Goal: Complete application form: Complete application form

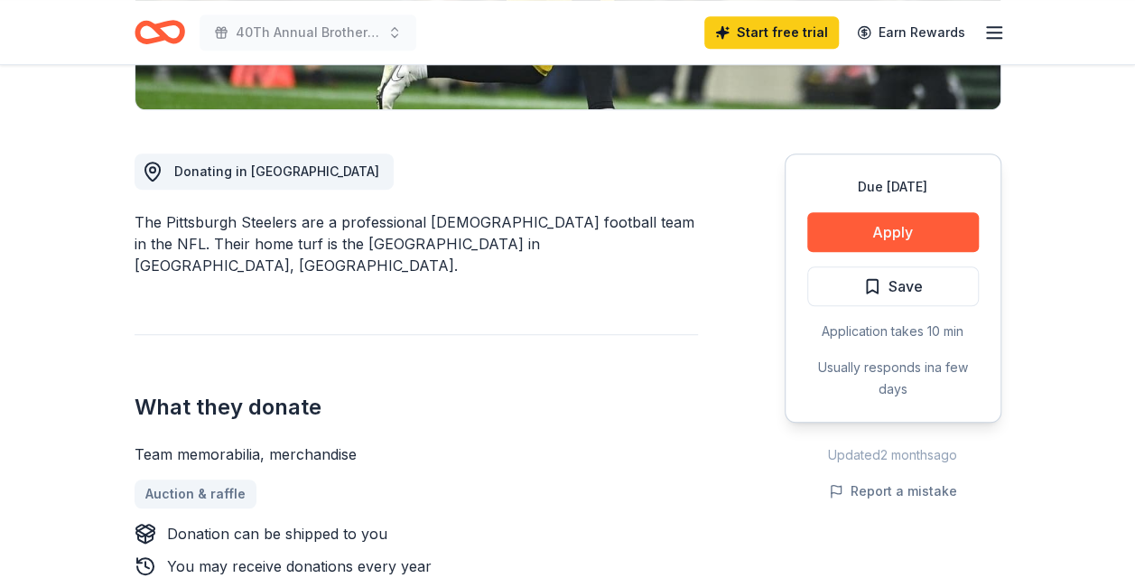
scroll to position [430, 0]
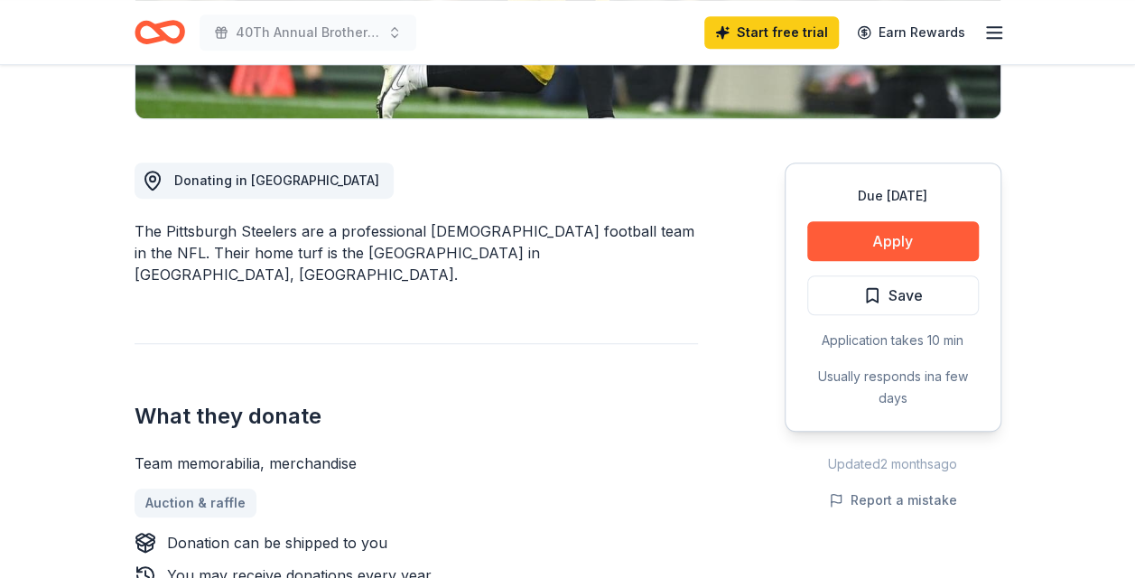
click at [922, 240] on button "Apply" at bounding box center [893, 241] width 172 height 40
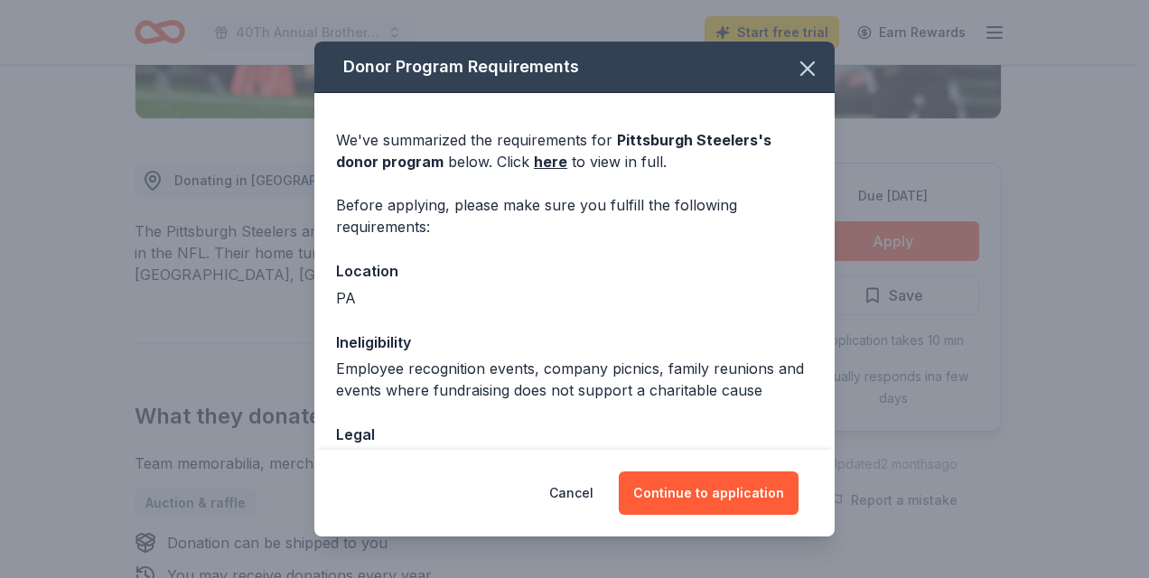
click at [544, 162] on link "here" at bounding box center [550, 162] width 33 height 22
click at [795, 69] on icon "button" at bounding box center [807, 68] width 25 height 25
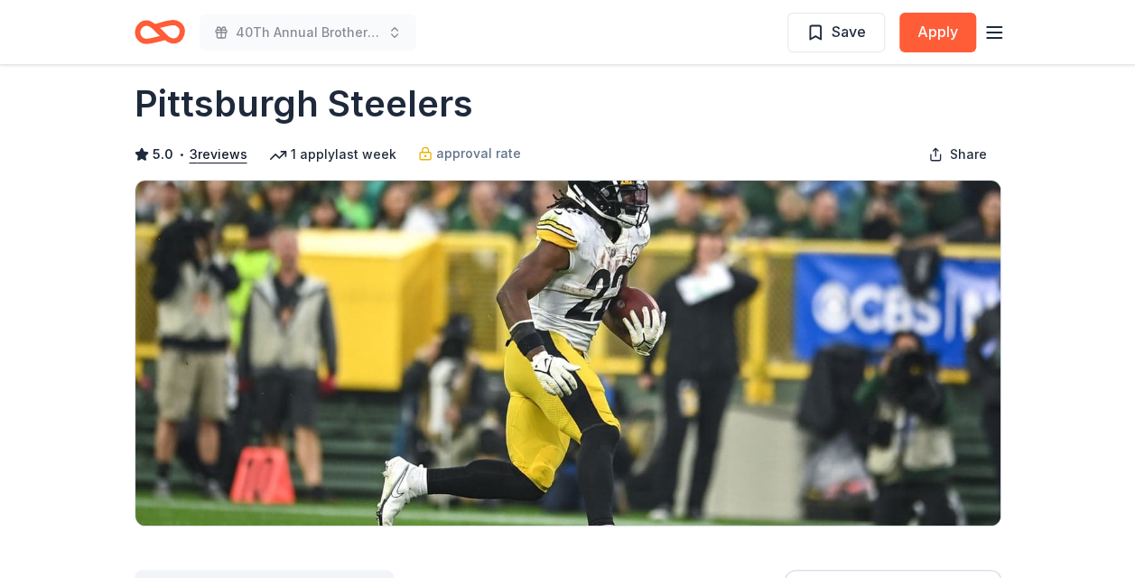
scroll to position [0, 0]
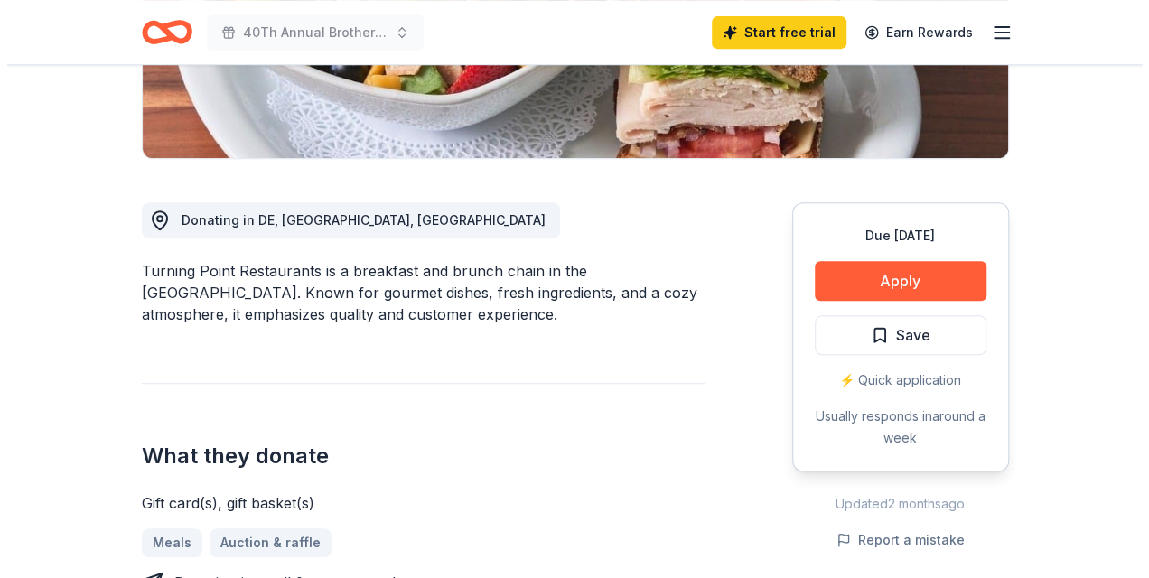
scroll to position [393, 0]
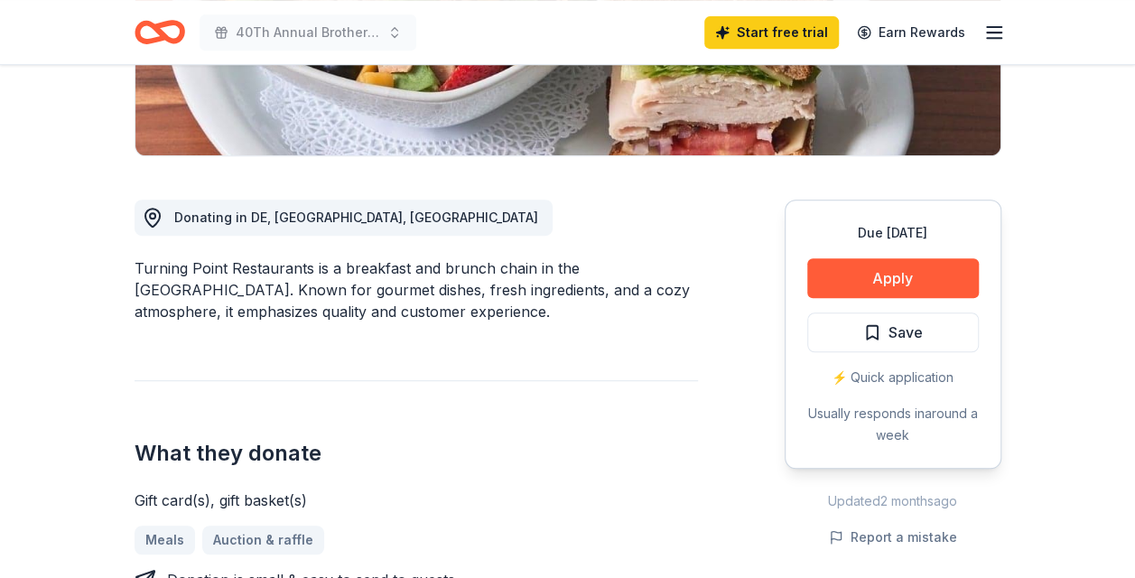
click at [943, 266] on button "Apply" at bounding box center [893, 278] width 172 height 40
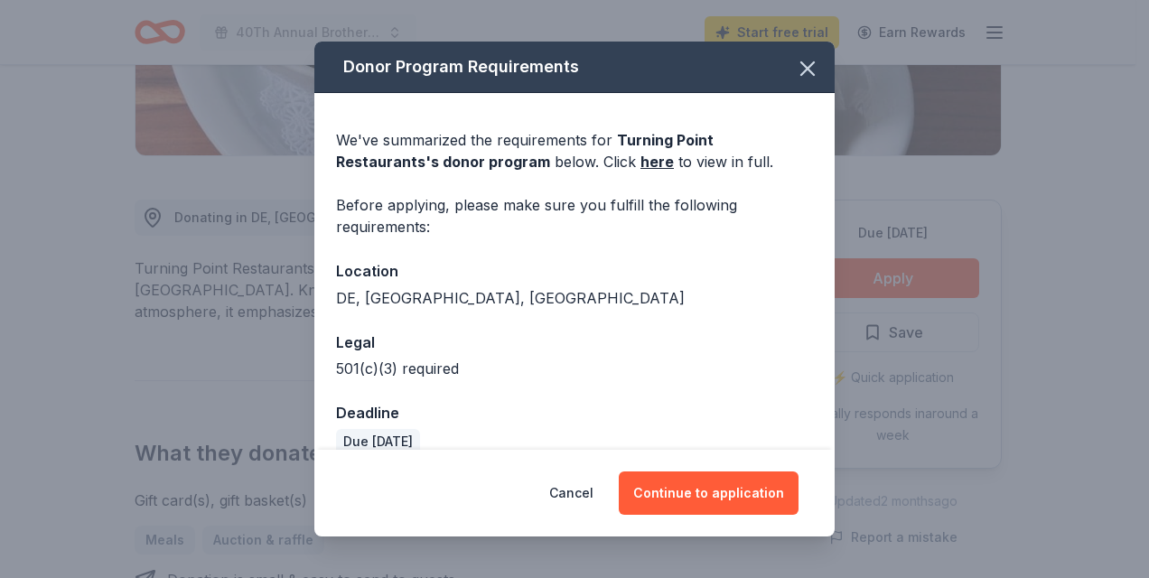
click at [739, 493] on button "Continue to application" at bounding box center [709, 492] width 180 height 43
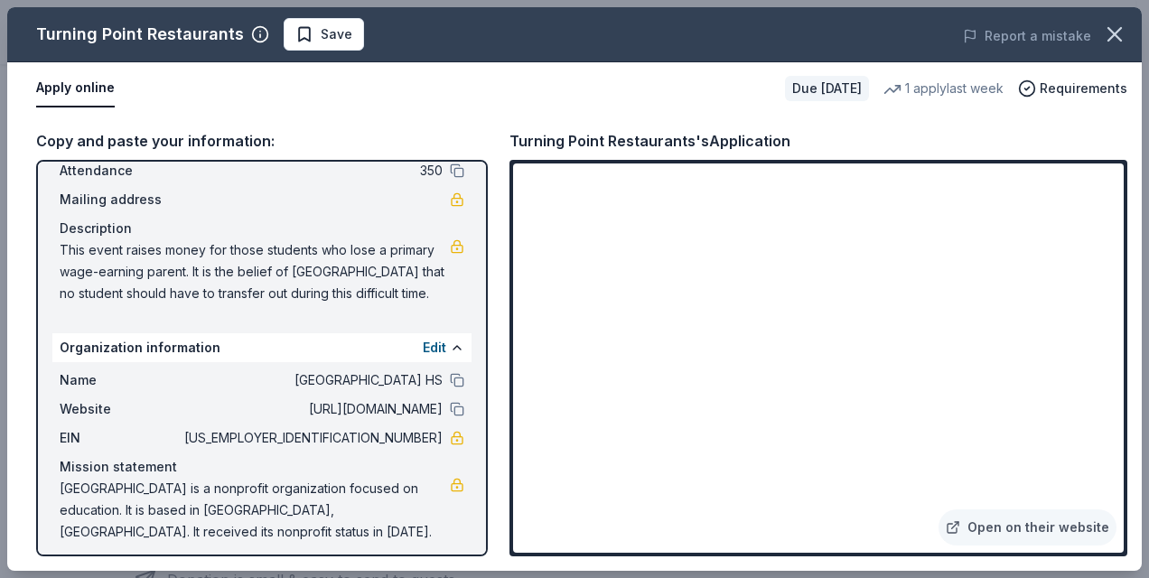
scroll to position [120, 0]
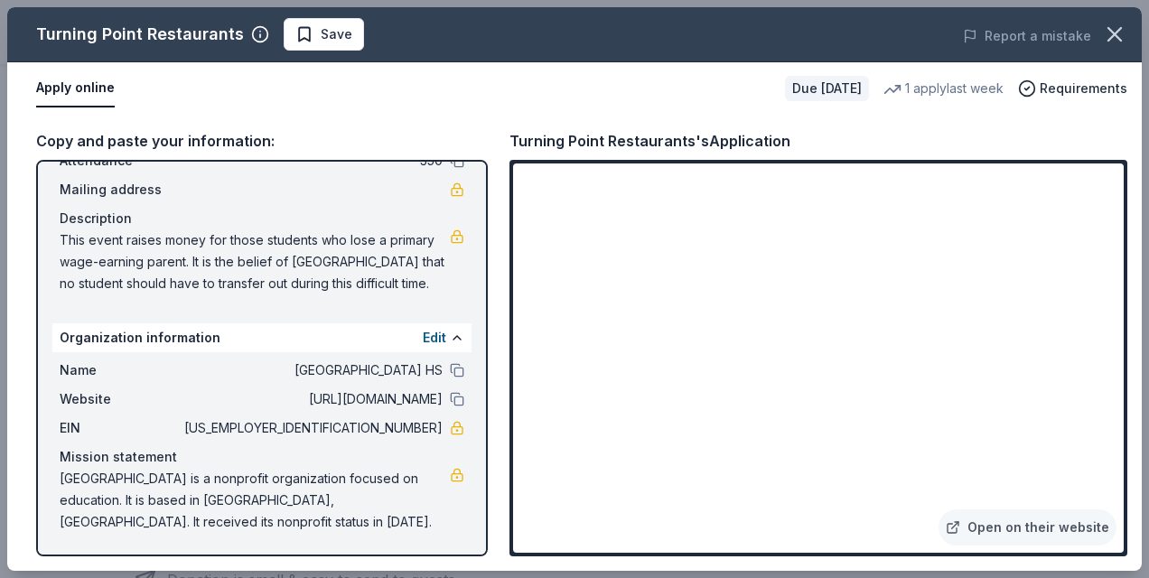
click at [216, 144] on div "Copy and paste your information:" at bounding box center [262, 140] width 452 height 23
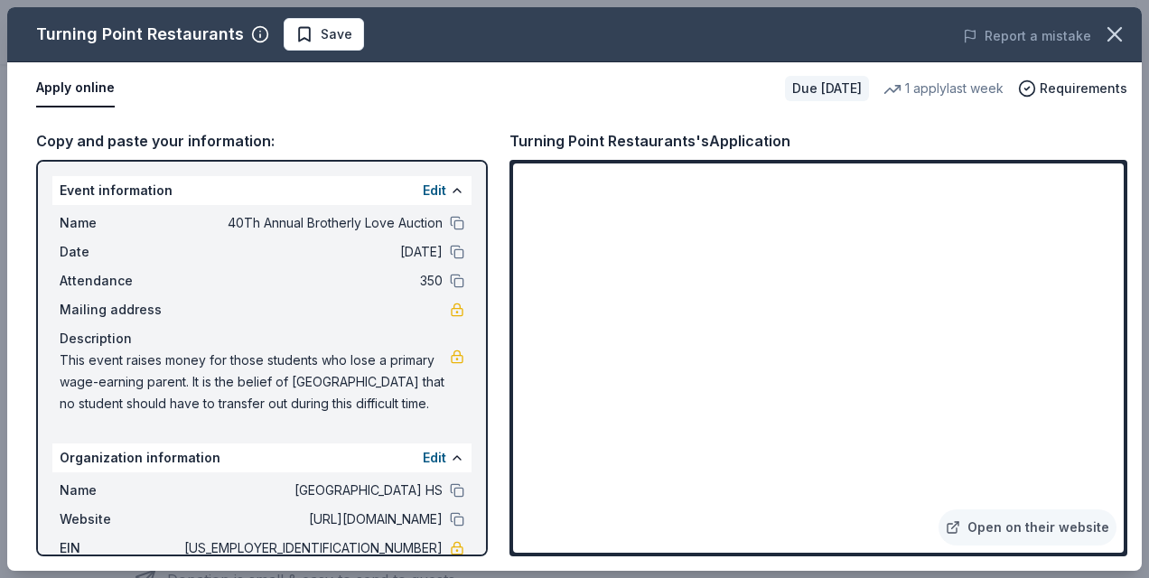
click at [321, 31] on span "Save" at bounding box center [337, 34] width 32 height 22
click at [182, 139] on div "Copy and paste your information:" at bounding box center [262, 140] width 452 height 23
click at [427, 185] on button "Edit" at bounding box center [434, 191] width 23 height 22
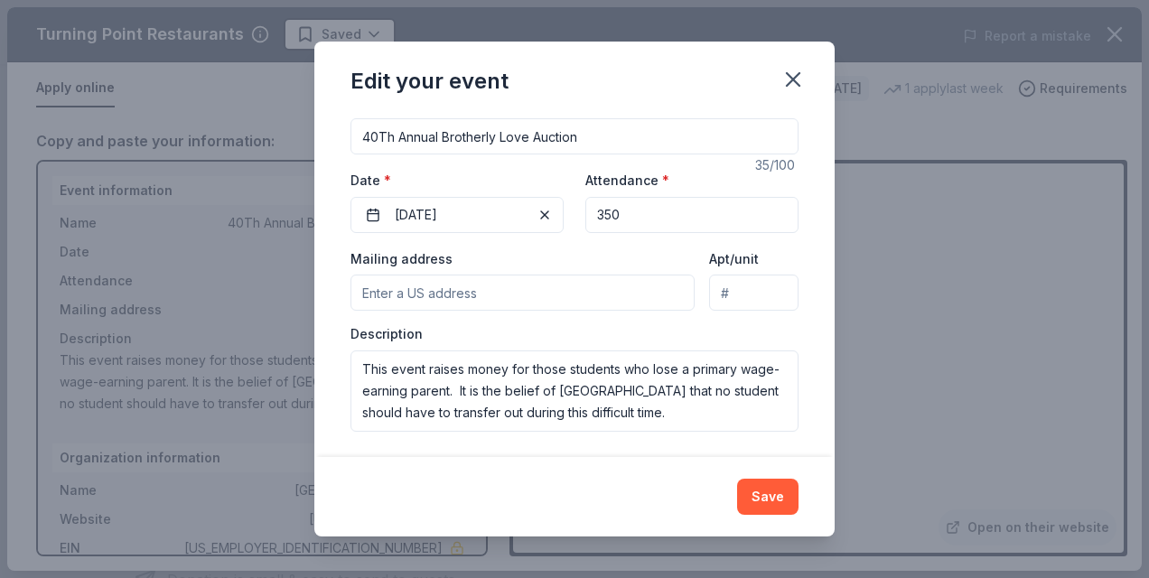
scroll to position [170, 0]
click at [524, 293] on input "Mailing address" at bounding box center [522, 291] width 344 height 36
type input "8605 Cheltenham Ave"
click at [764, 497] on button "Save" at bounding box center [767, 497] width 61 height 36
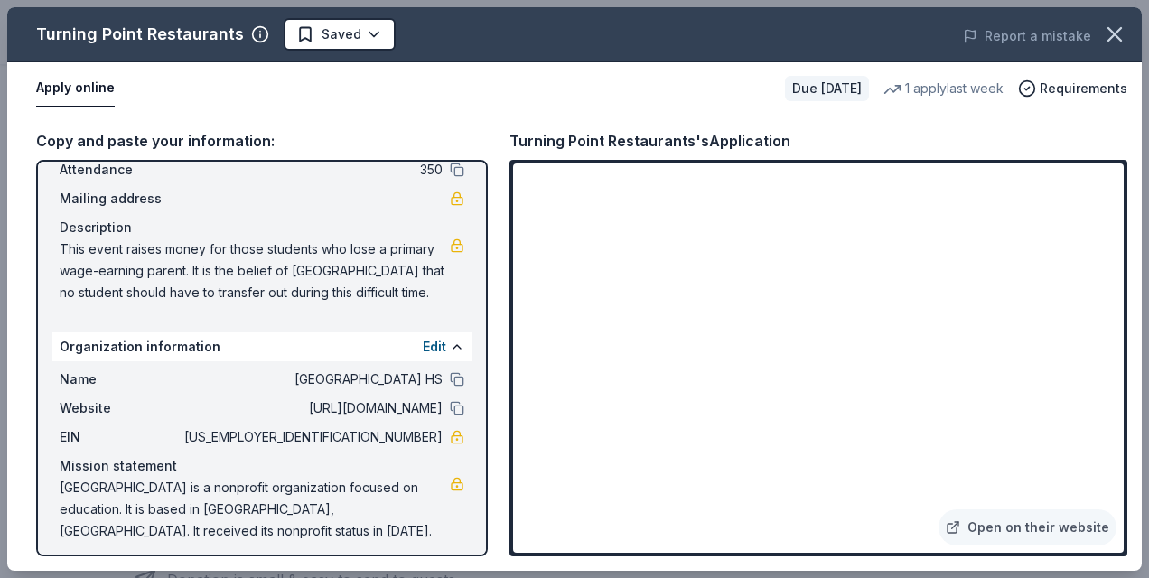
scroll to position [120, 0]
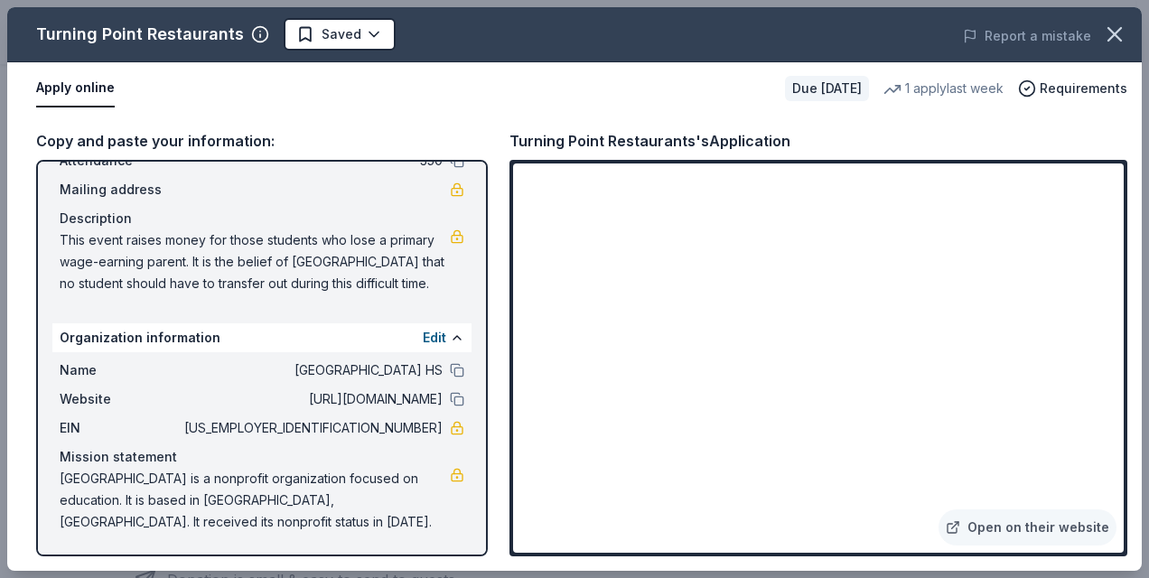
click at [450, 397] on button at bounding box center [457, 399] width 14 height 14
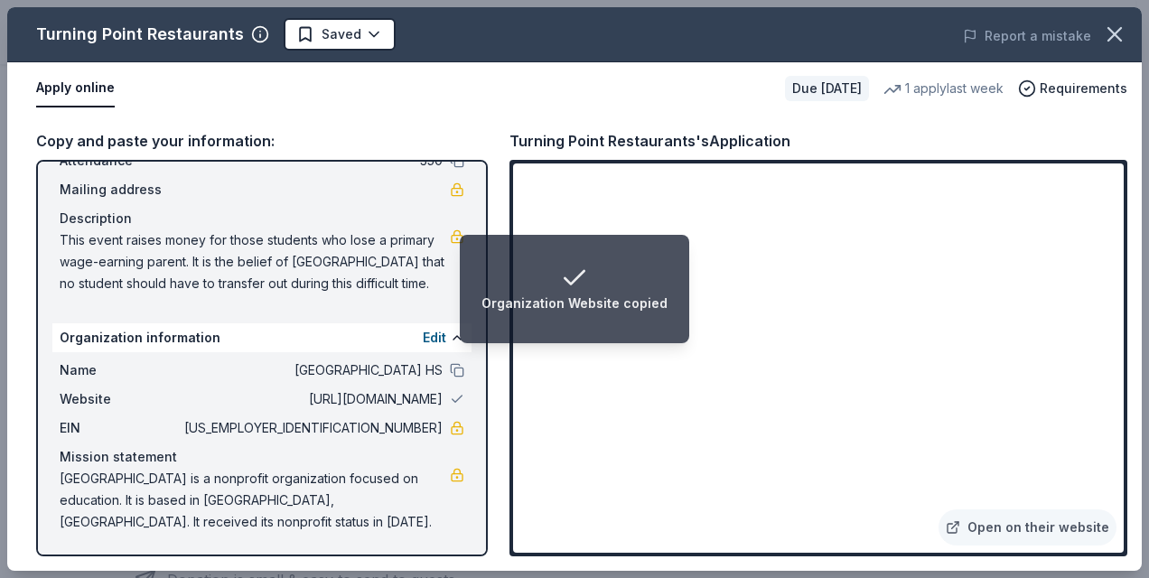
click at [450, 368] on button at bounding box center [457, 370] width 14 height 14
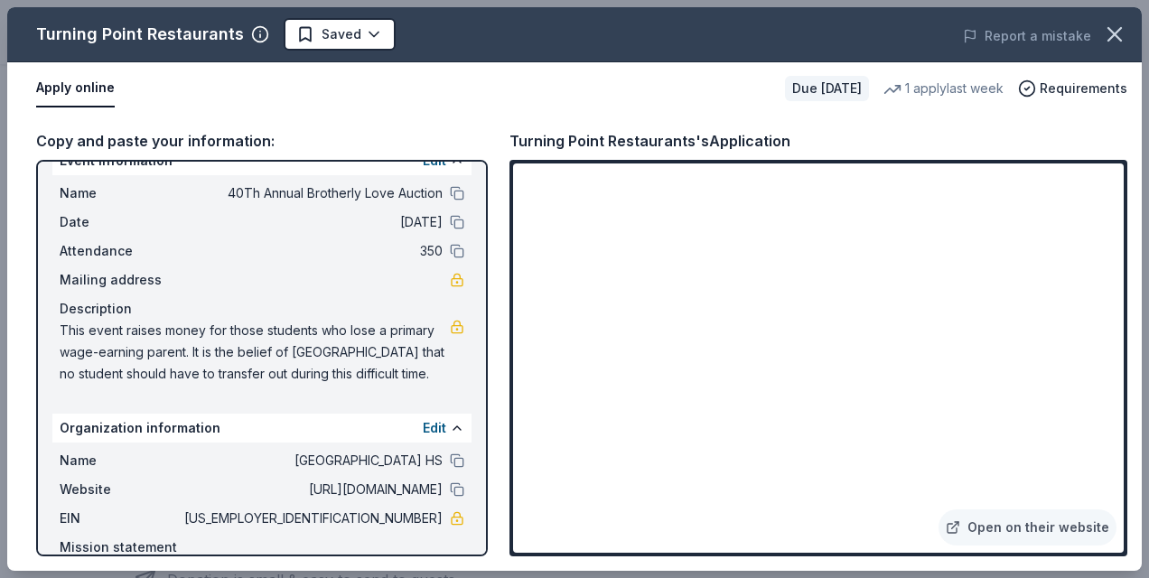
scroll to position [0, 0]
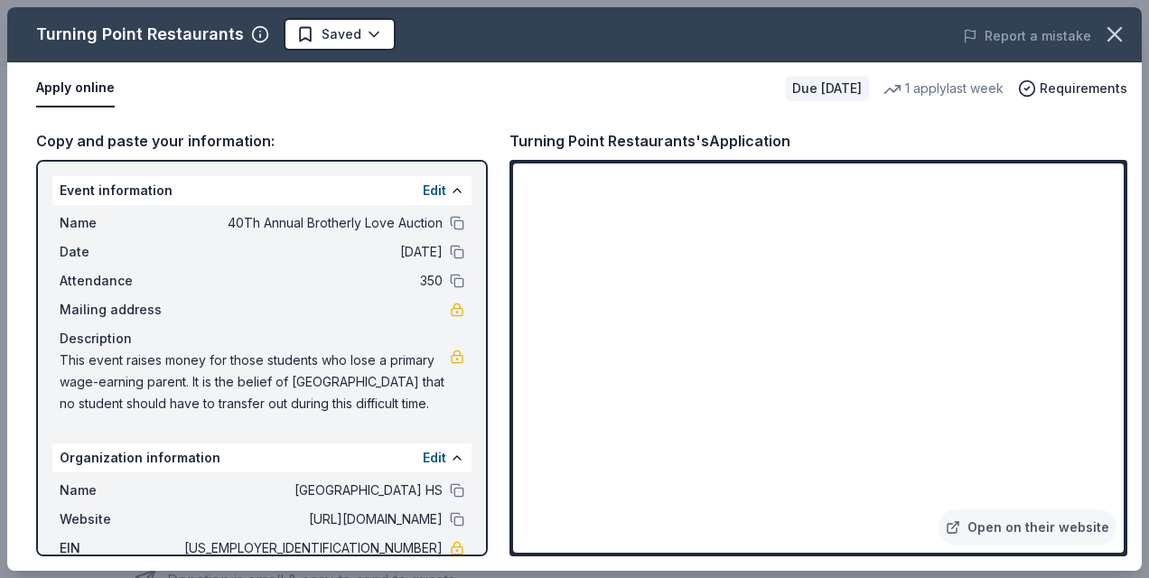
click at [450, 220] on button at bounding box center [457, 223] width 14 height 14
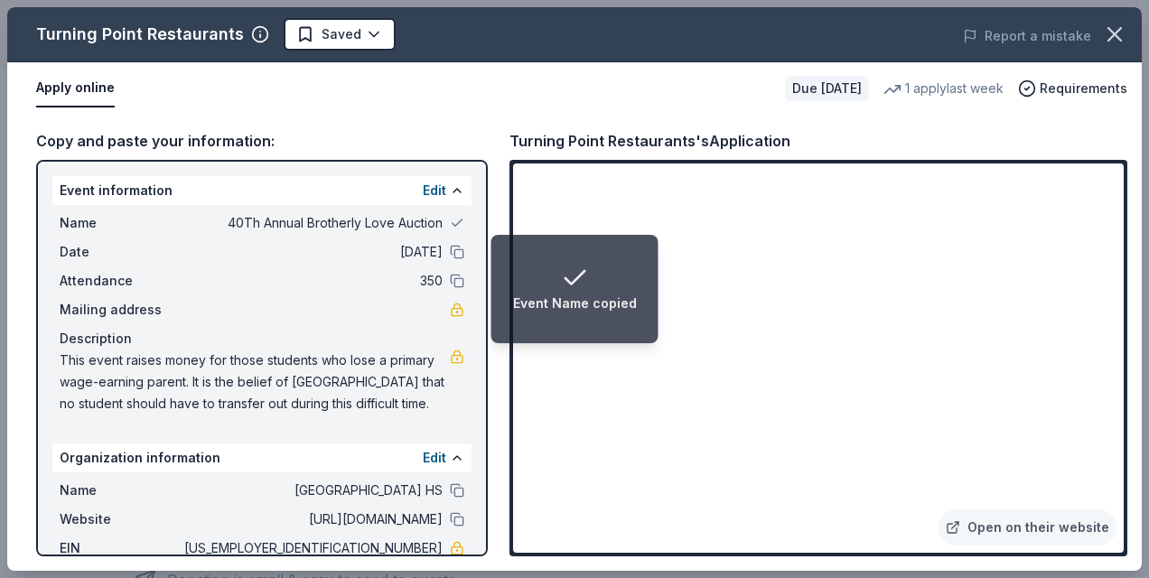
click at [450, 246] on button at bounding box center [457, 252] width 14 height 14
click at [450, 281] on button at bounding box center [457, 281] width 14 height 14
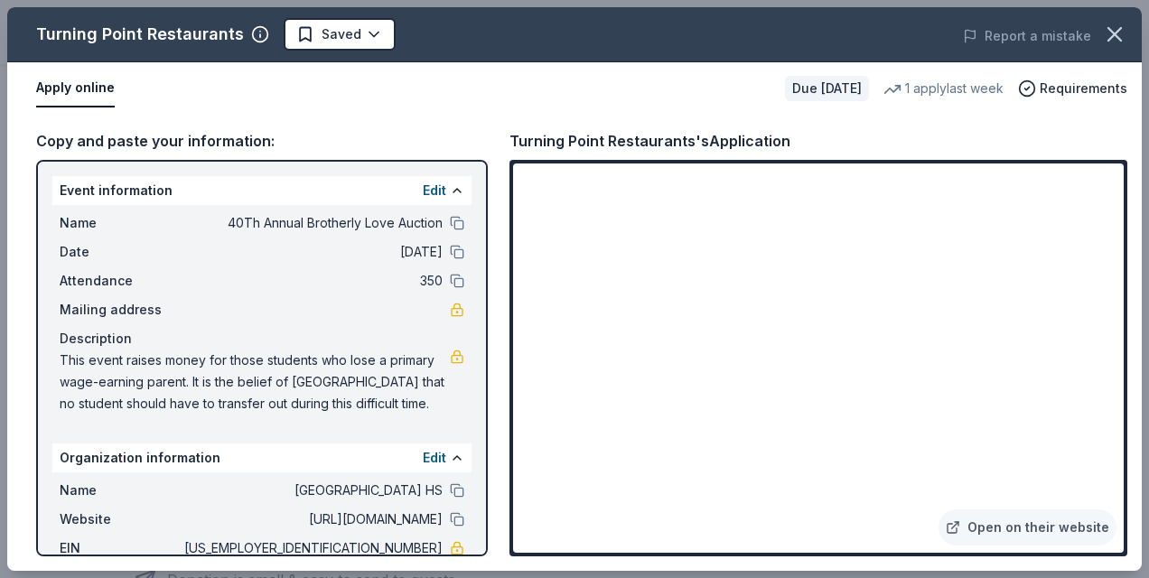
click at [1051, 522] on link "Open on their website" at bounding box center [1027, 527] width 178 height 36
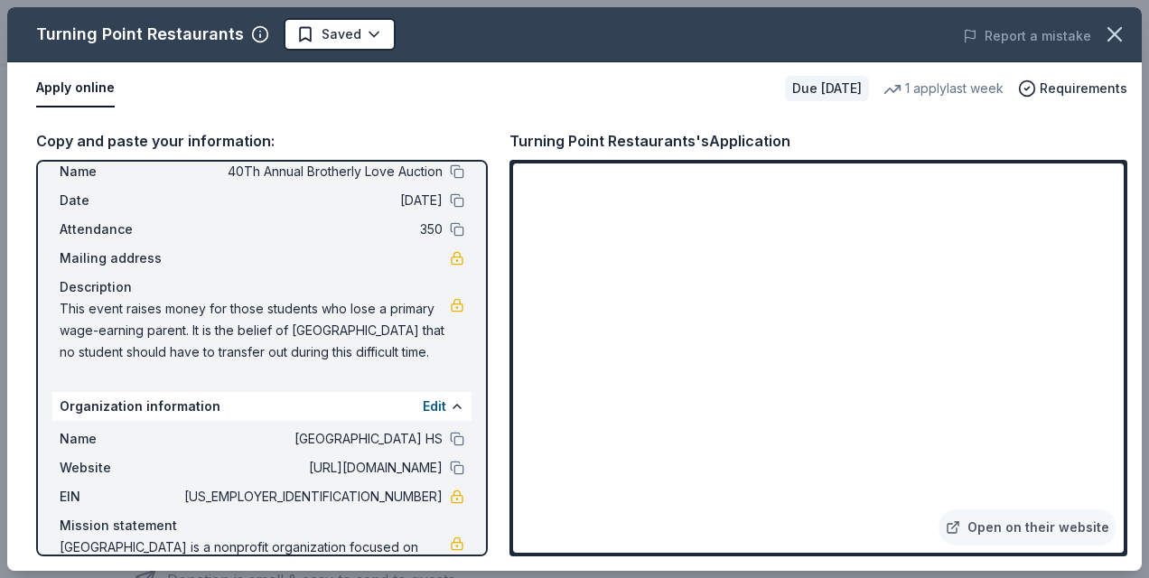
scroll to position [58, 0]
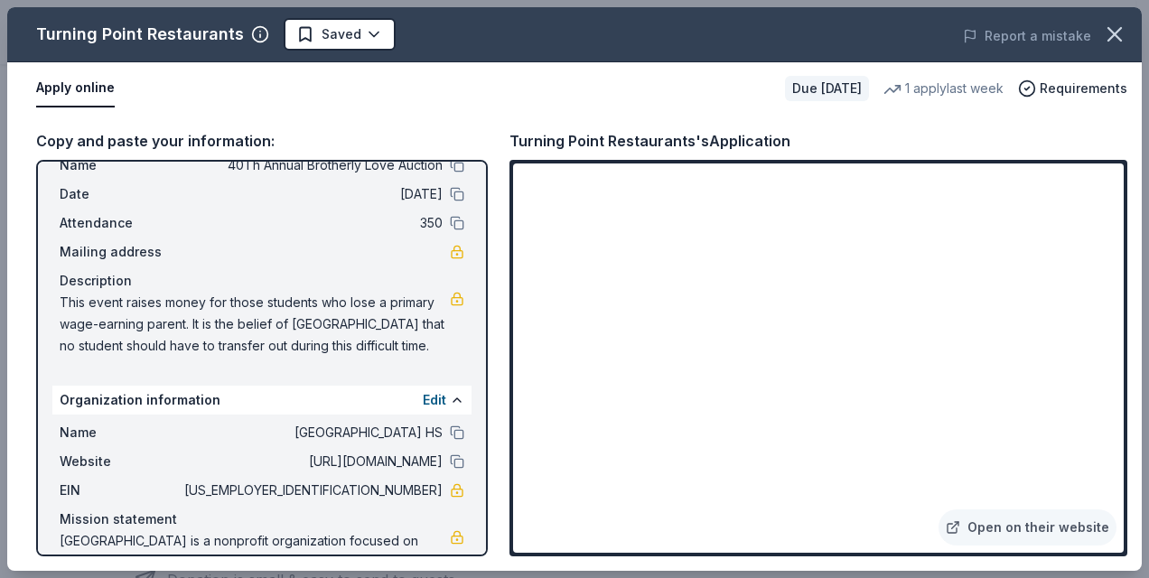
click at [1033, 523] on link "Open on their website" at bounding box center [1027, 527] width 178 height 36
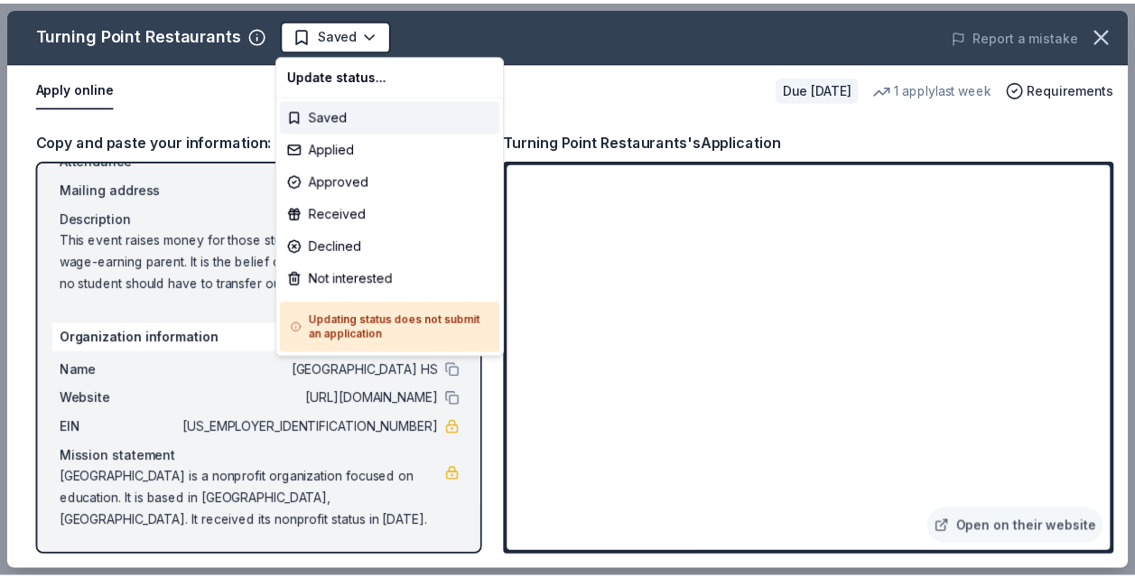
scroll to position [0, 0]
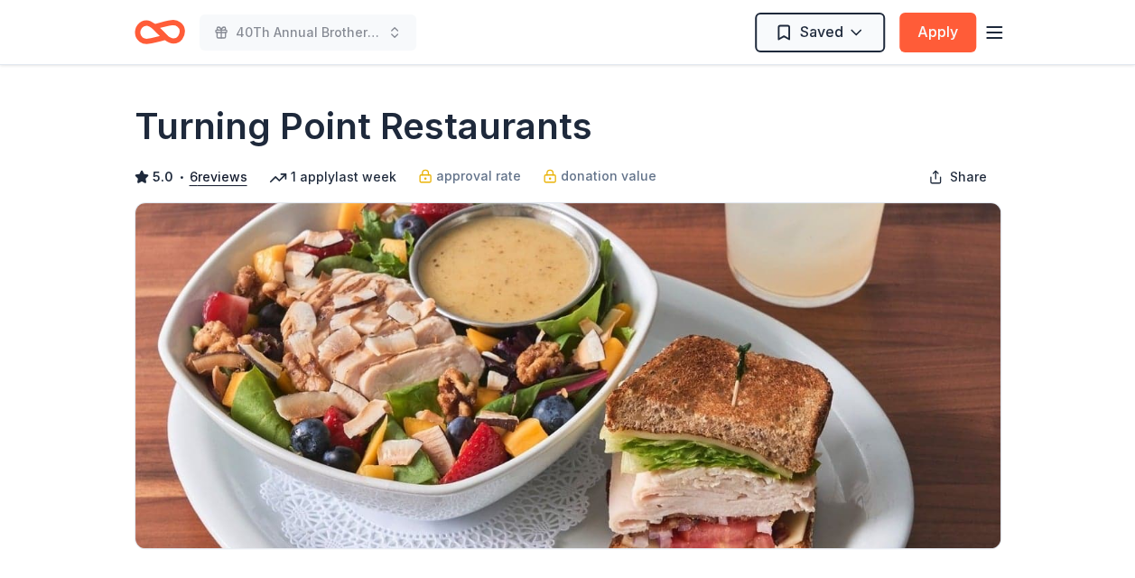
click at [993, 38] on line "button" at bounding box center [994, 38] width 14 height 0
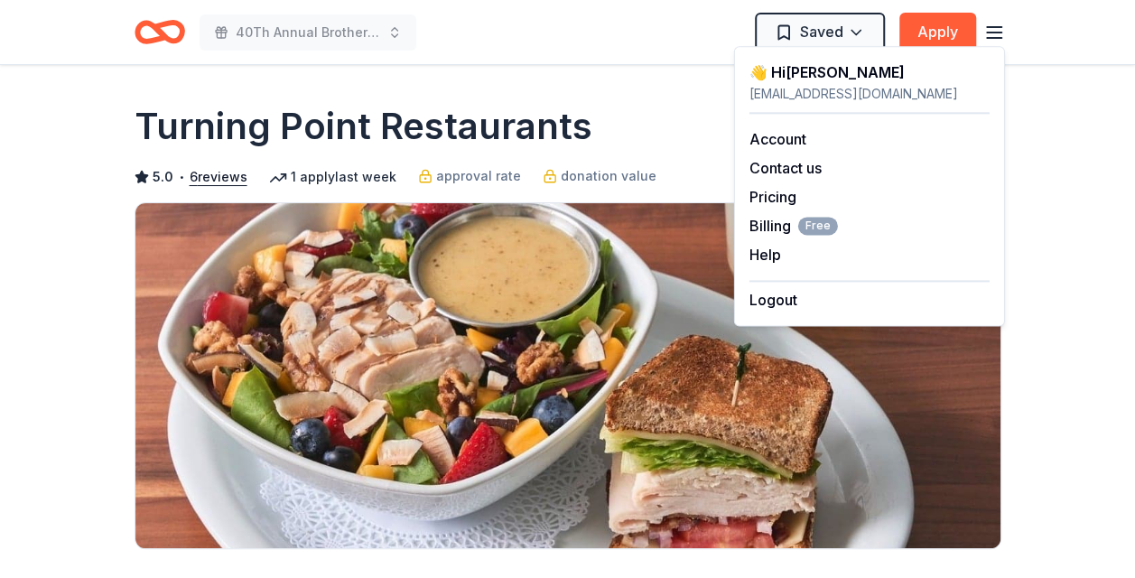
click at [838, 82] on div "👋 Hi Christa" at bounding box center [870, 72] width 240 height 22
click at [790, 132] on link "Account" at bounding box center [778, 139] width 57 height 18
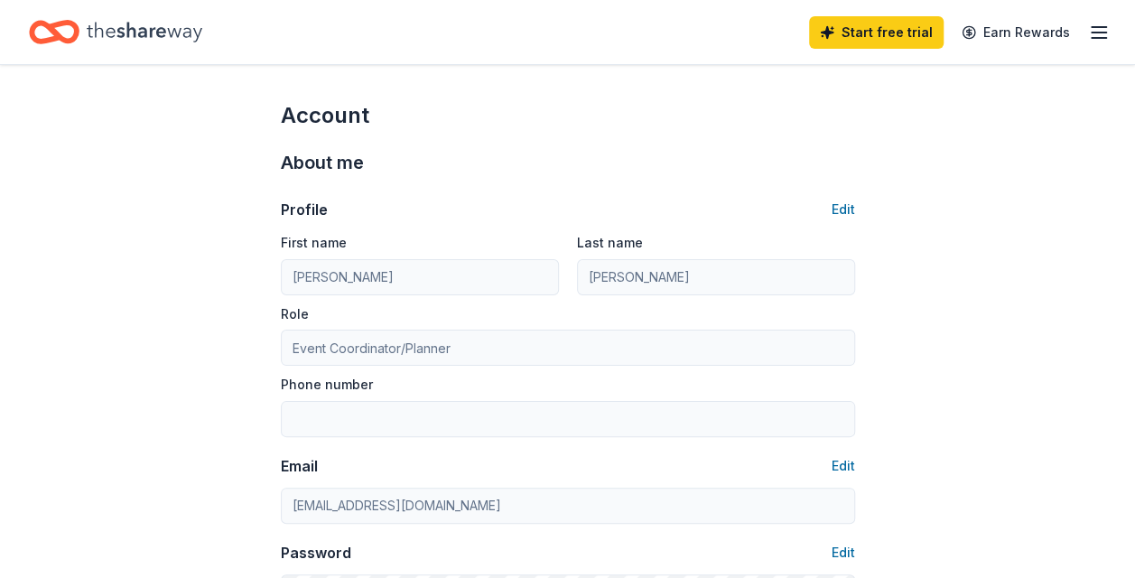
click at [1098, 33] on line "button" at bounding box center [1099, 33] width 14 height 0
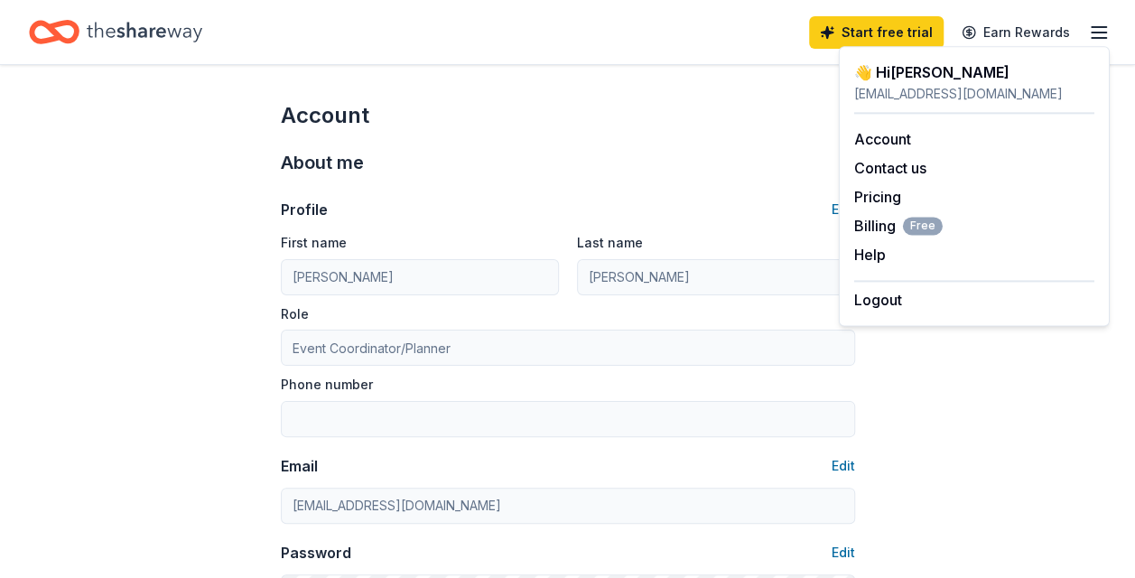
click at [921, 169] on button "Contact us" at bounding box center [890, 168] width 72 height 22
